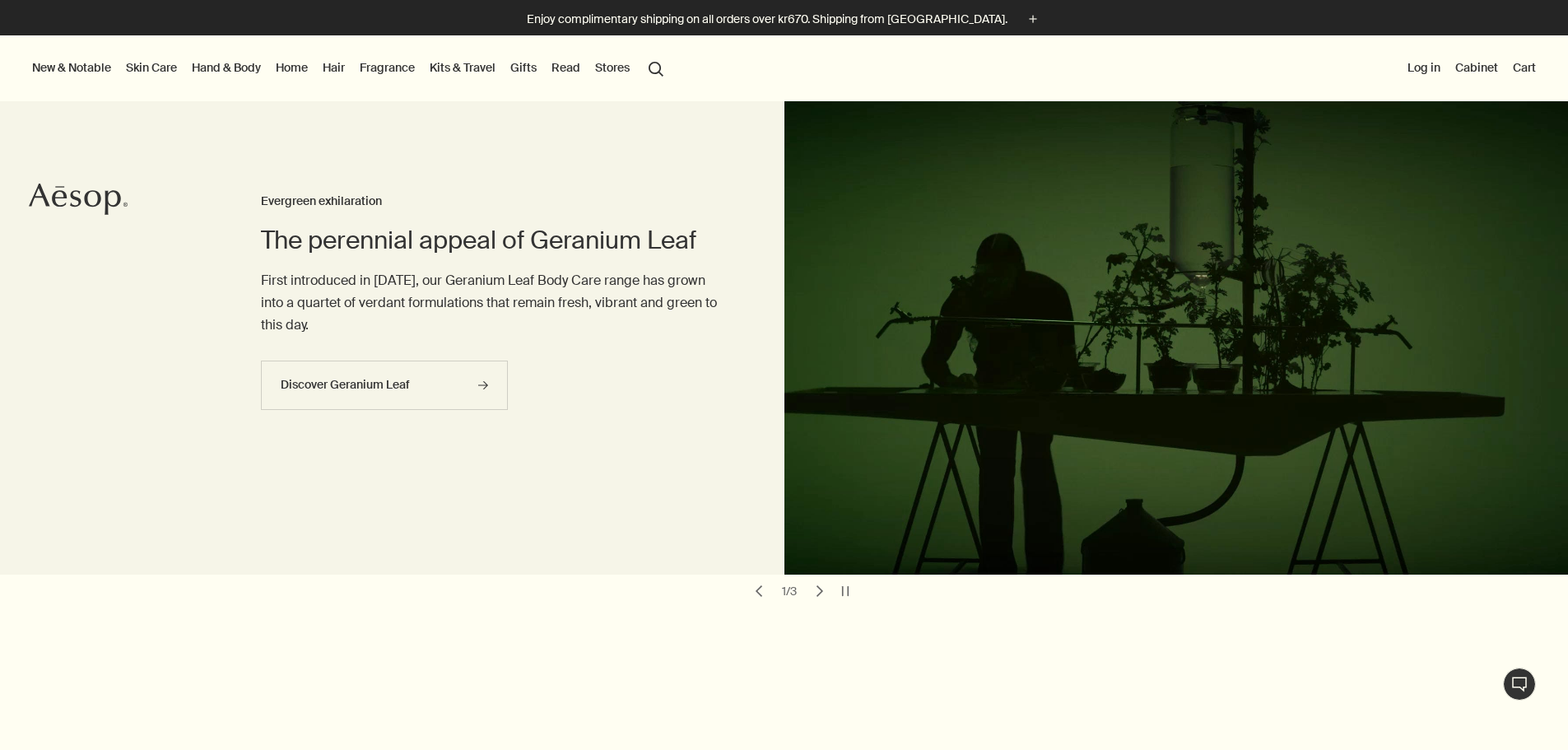
click at [821, 592] on button "chevron" at bounding box center [819, 591] width 23 height 23
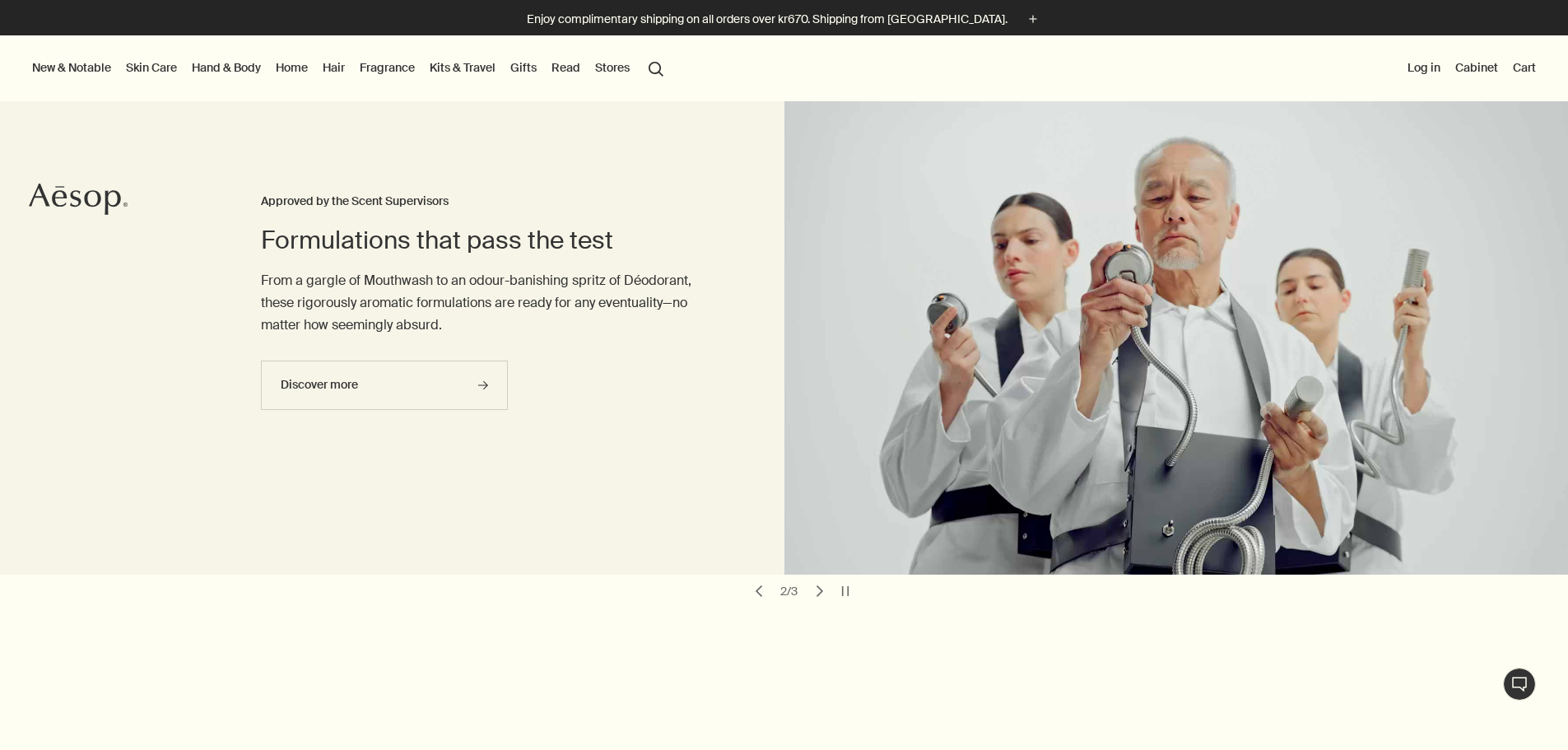
click at [821, 592] on button "chevron" at bounding box center [819, 591] width 23 height 23
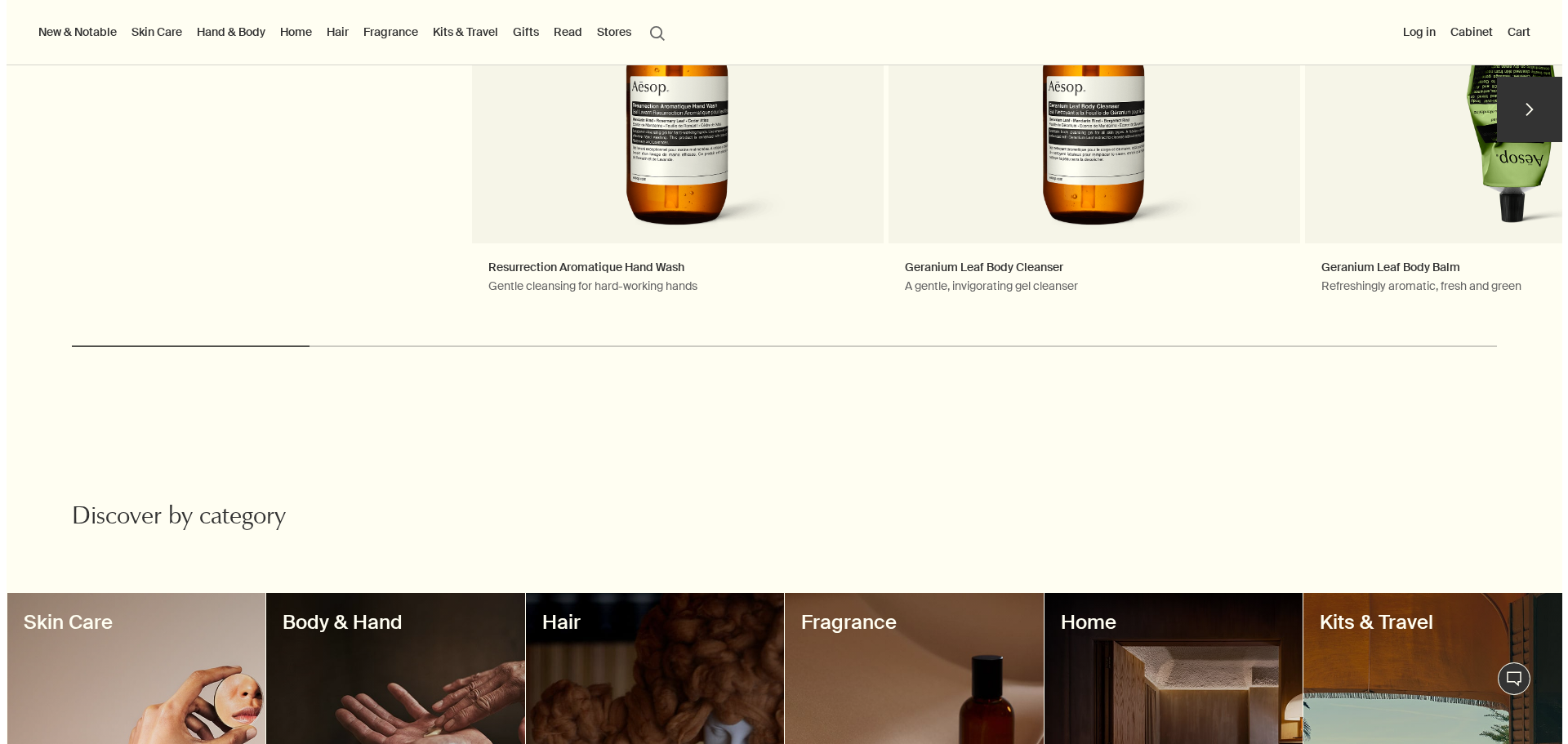
scroll to position [164, 0]
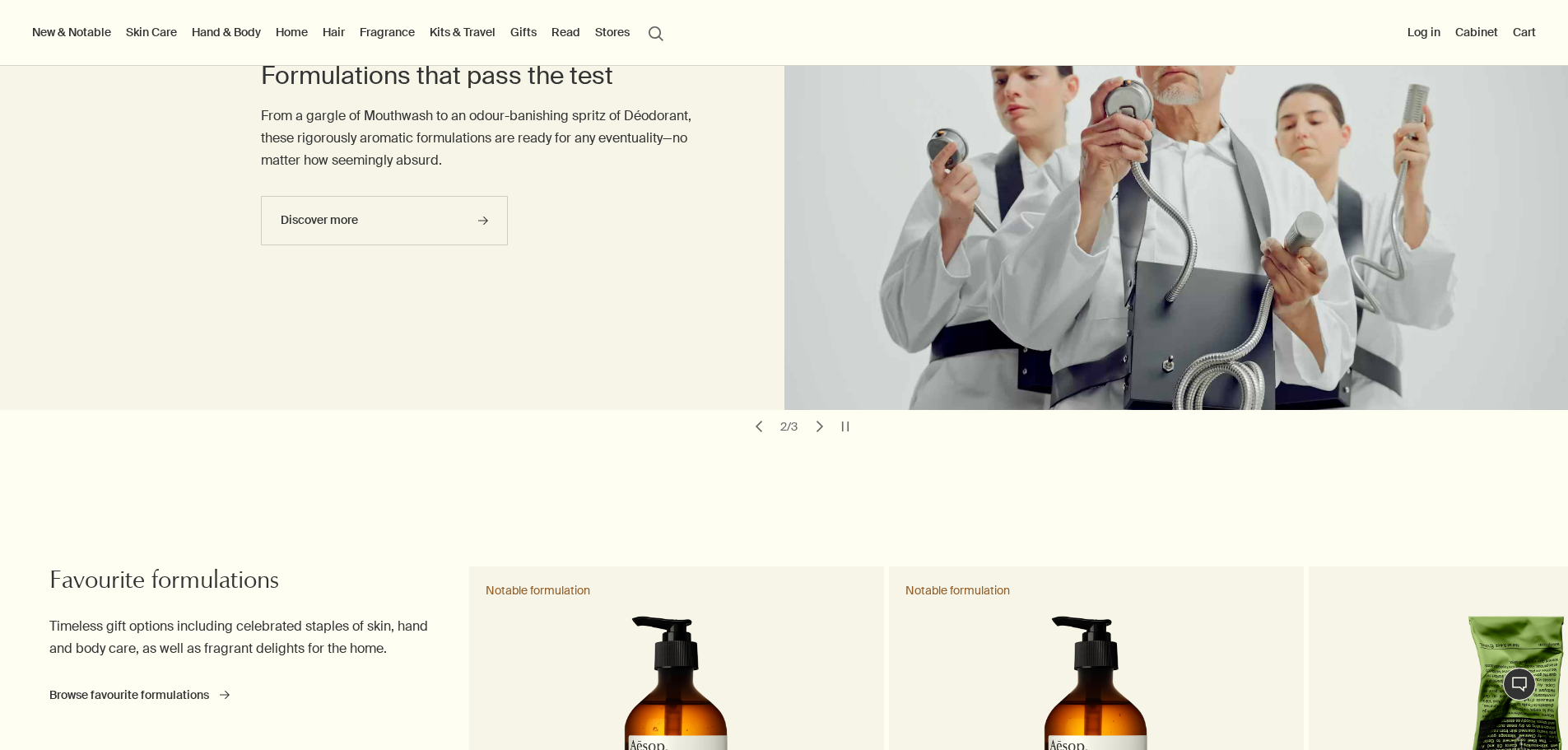
click at [348, 27] on link "Hair" at bounding box center [333, 31] width 29 height 21
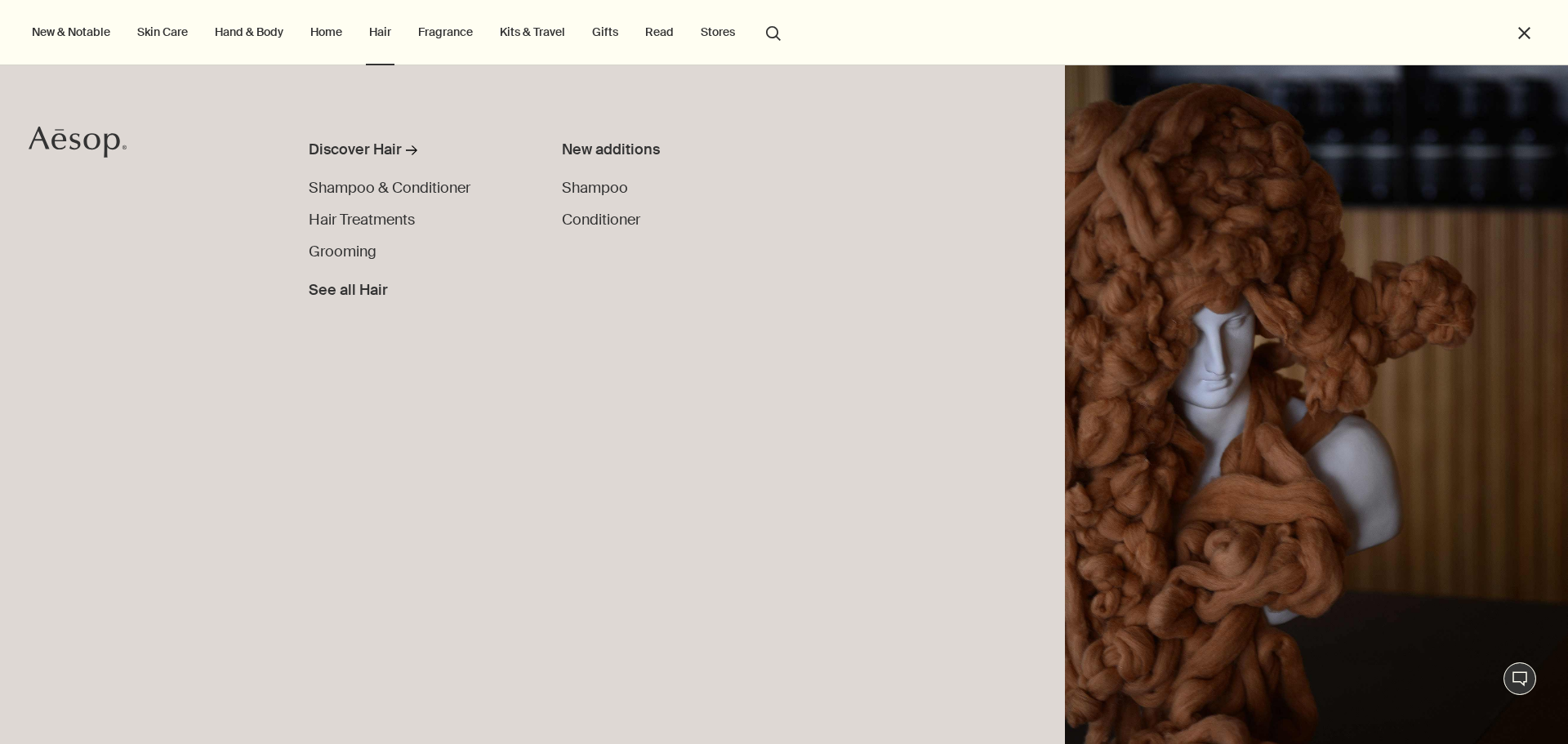
click at [248, 35] on link "Hand & Body" at bounding box center [249, 31] width 75 height 21
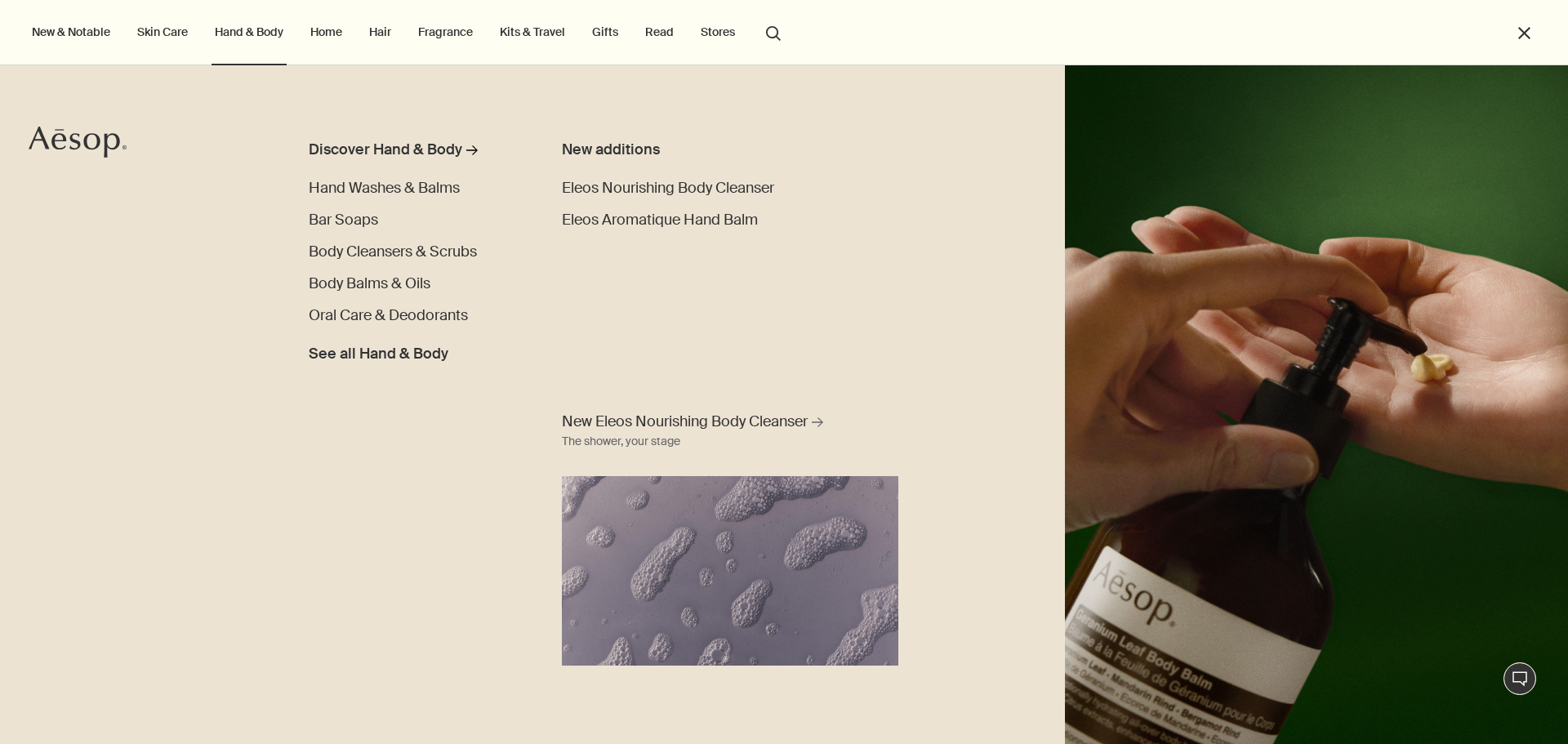
click at [173, 31] on link "Skin Care" at bounding box center [163, 31] width 58 height 21
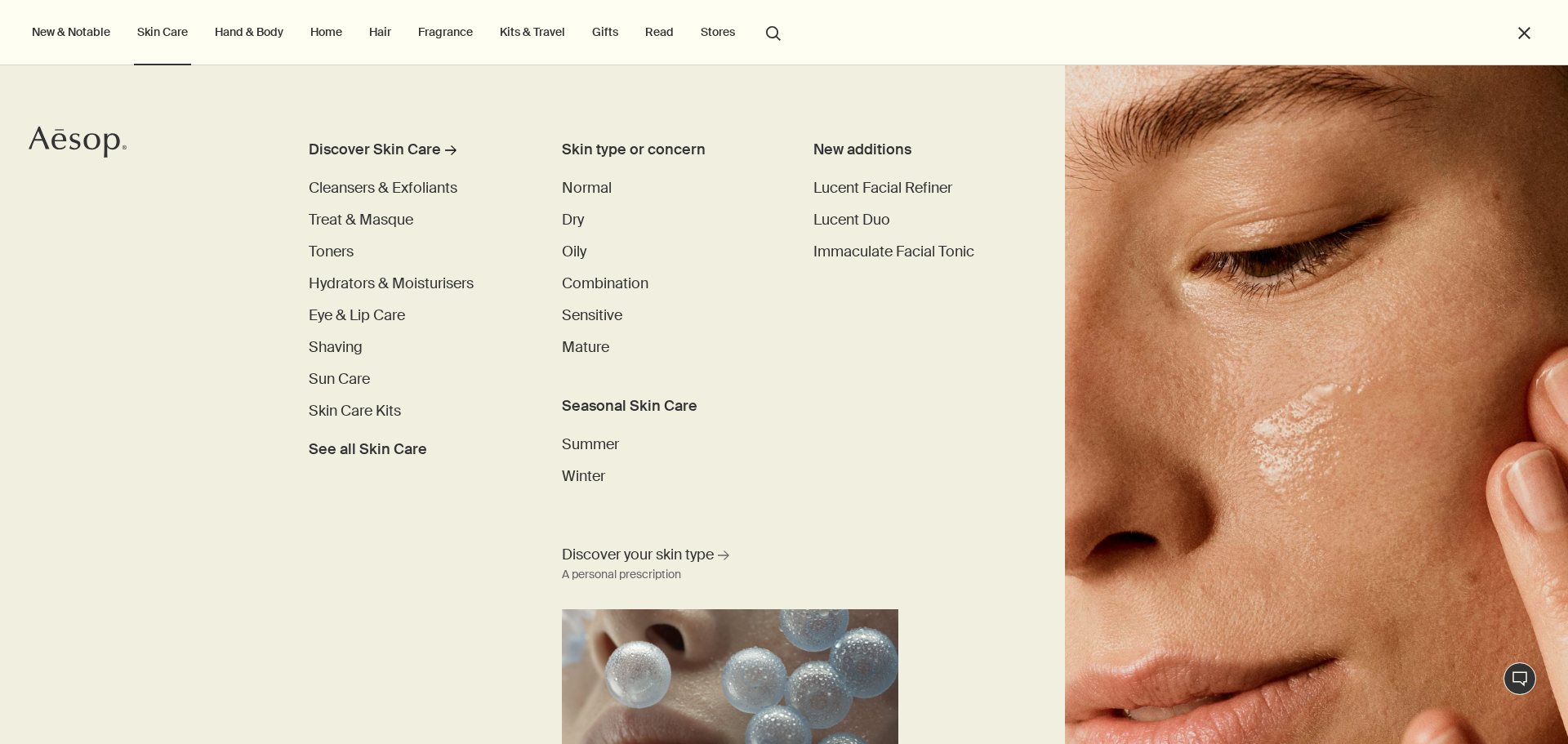
click at [93, 29] on button "New & Notable" at bounding box center [70, 31] width 85 height 21
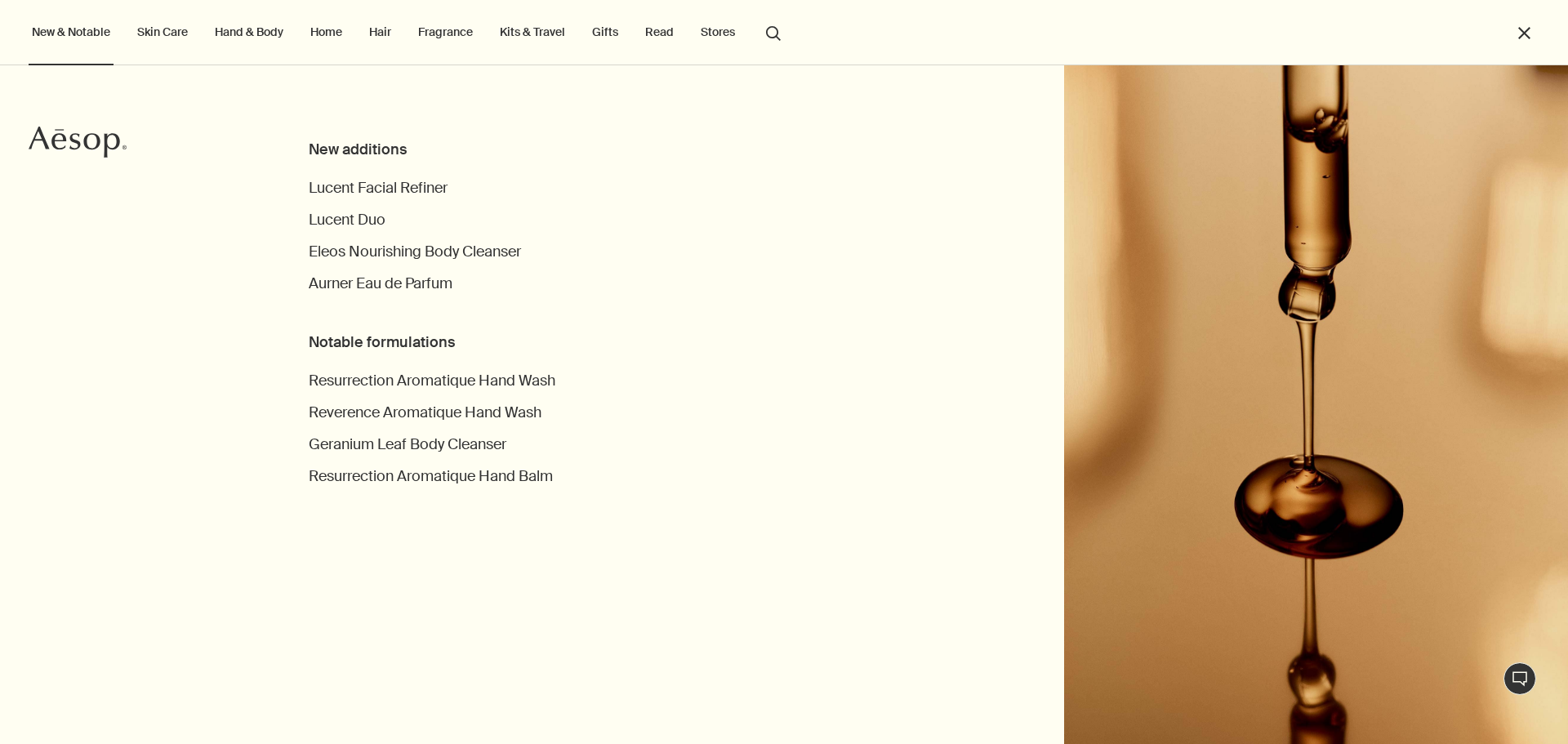
click at [92, 140] on icon "Aesop" at bounding box center [77, 143] width 98 height 33
